Goal: Transaction & Acquisition: Download file/media

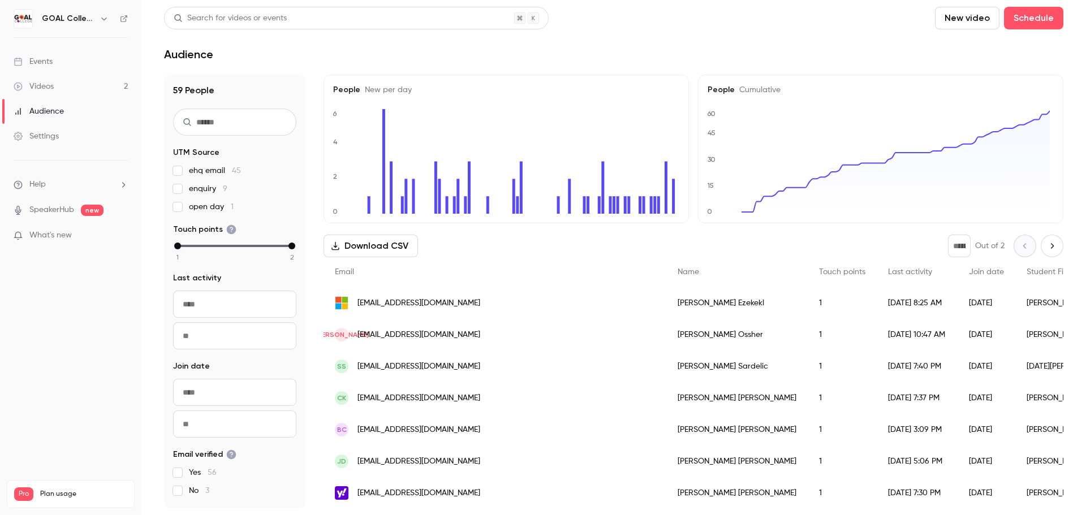
click at [46, 86] on div "Videos" at bounding box center [34, 86] width 40 height 11
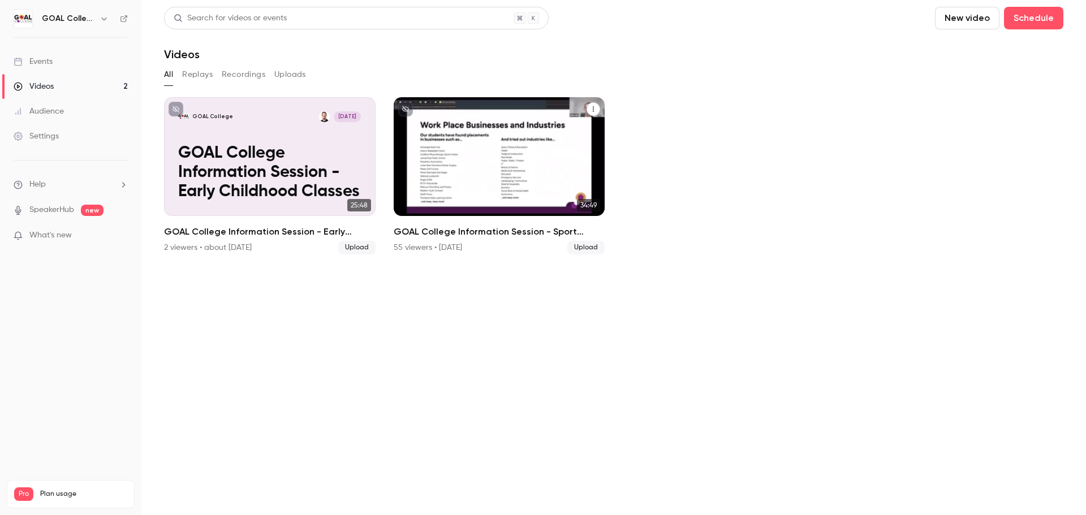
click at [502, 175] on p "GOAL College Information Session - Sport Classes" at bounding box center [499, 173] width 183 height 58
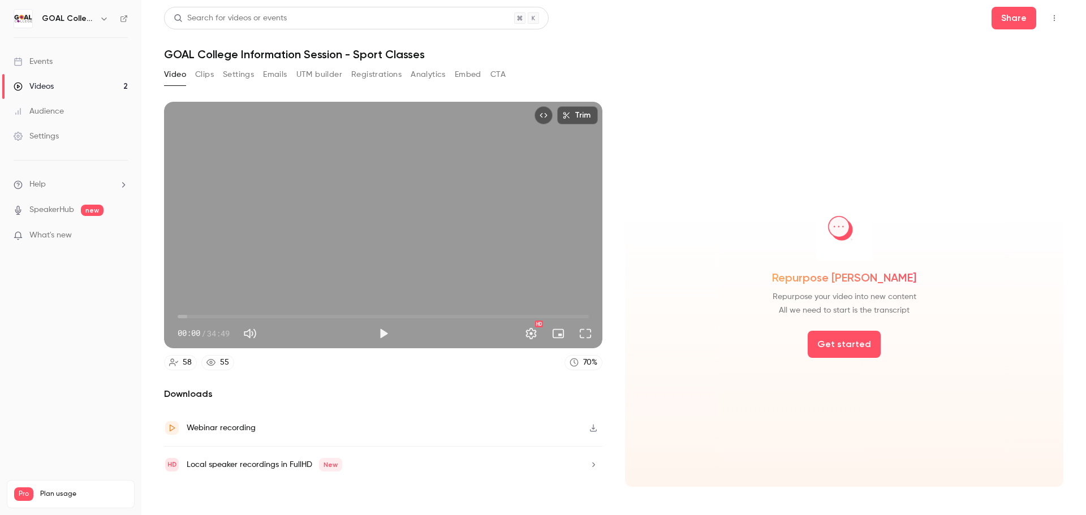
click at [415, 74] on button "Analytics" at bounding box center [428, 75] width 35 height 18
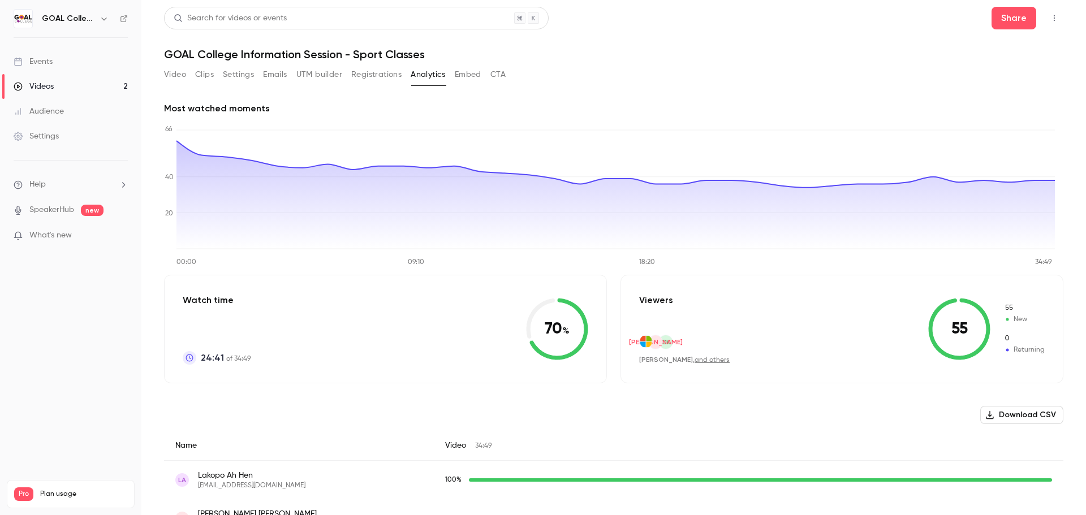
click at [999, 410] on button "Download CSV" at bounding box center [1022, 415] width 83 height 18
